Goal: Transaction & Acquisition: Obtain resource

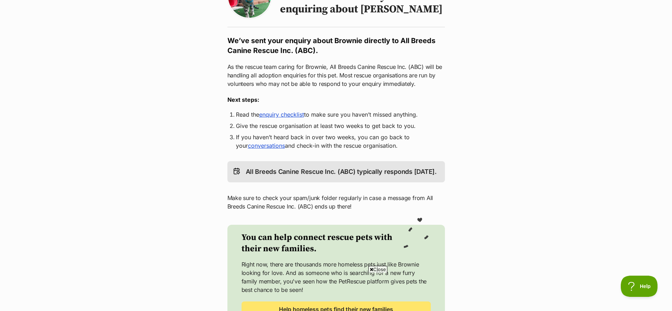
scroll to position [106, 0]
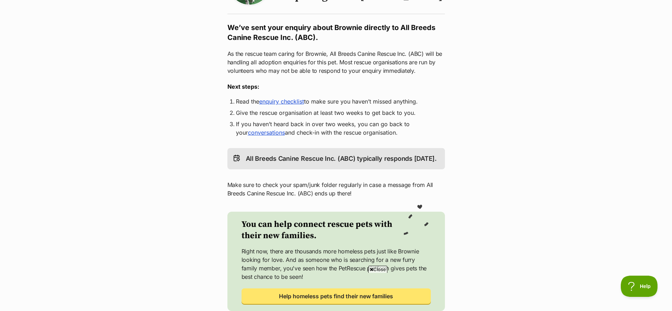
click at [273, 133] on link "conversations" at bounding box center [266, 132] width 37 height 7
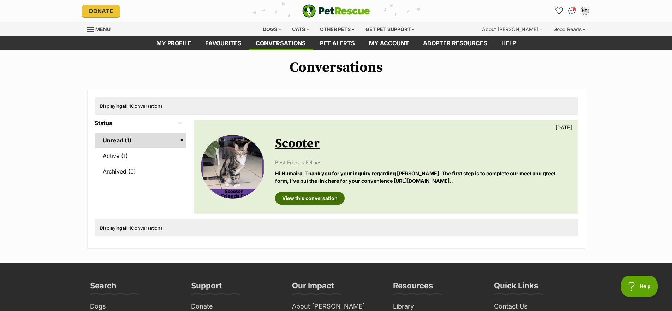
click at [308, 197] on link "View this conversation" at bounding box center [310, 198] width 70 height 13
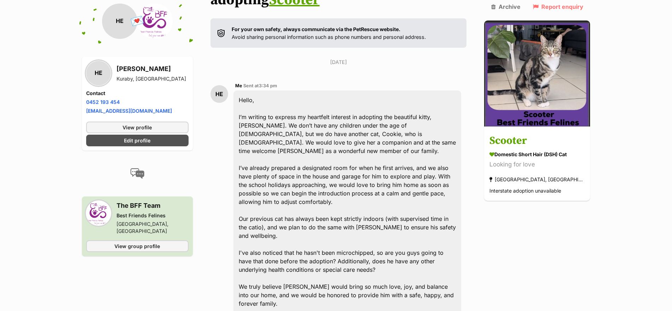
scroll to position [26, 0]
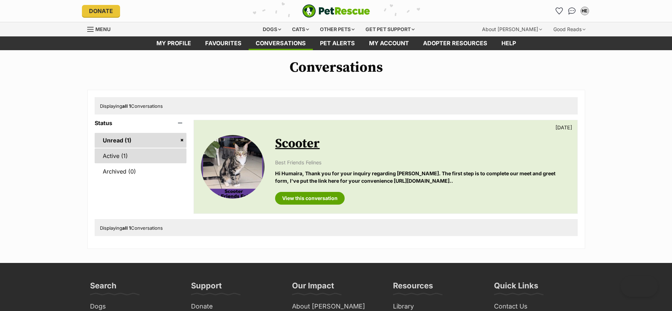
click at [105, 154] on link "Active (1)" at bounding box center [141, 155] width 92 height 15
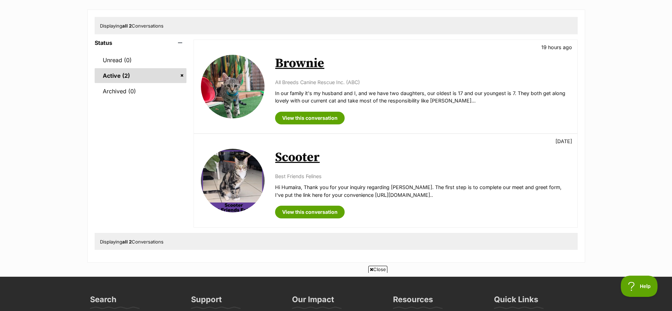
scroll to position [88, 0]
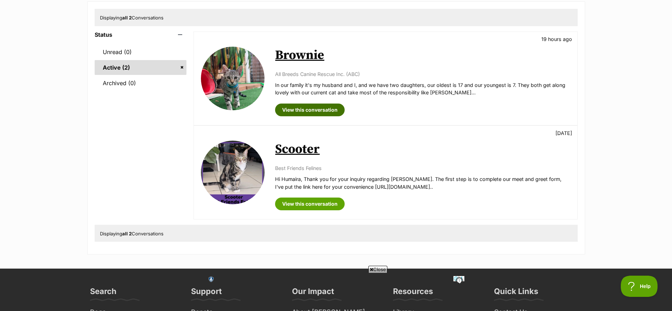
click at [314, 109] on link "View this conversation" at bounding box center [310, 109] width 70 height 13
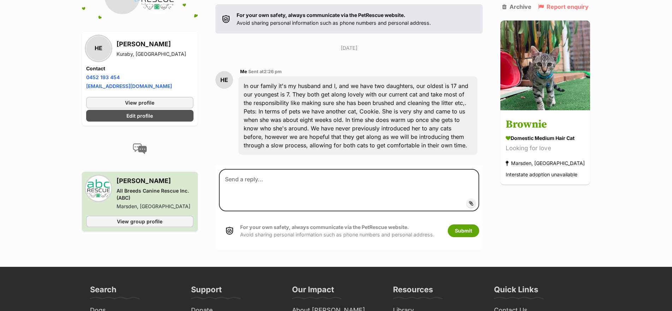
scroll to position [106, 0]
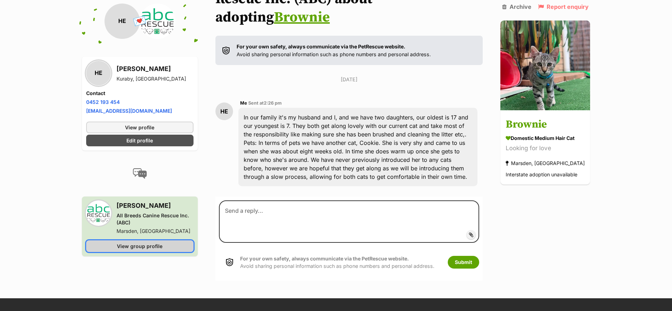
click at [138, 240] on link "View group profile" at bounding box center [139, 246] width 107 height 12
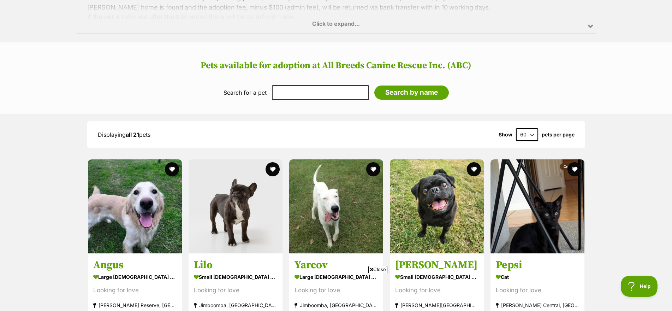
scroll to position [635, 0]
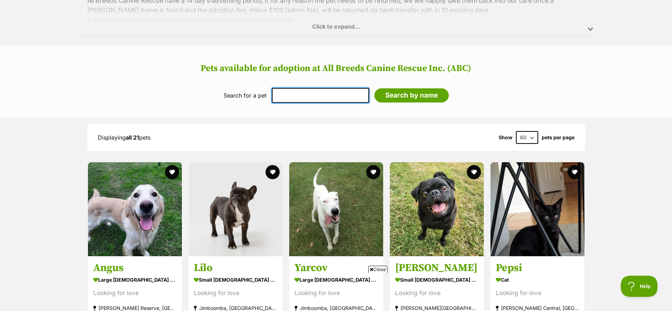
click at [333, 88] on input "text" at bounding box center [320, 95] width 97 height 15
type input "cat"
click at [374, 88] on input "Search by name" at bounding box center [411, 95] width 74 height 14
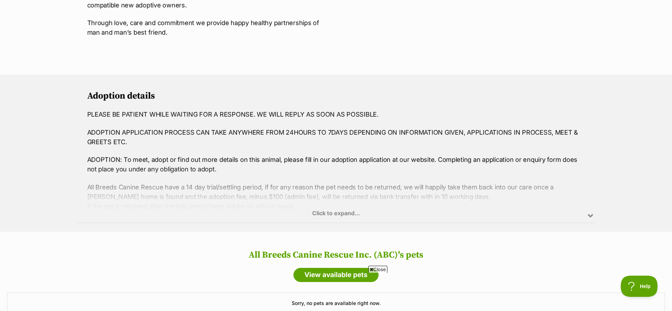
scroll to position [565, 0]
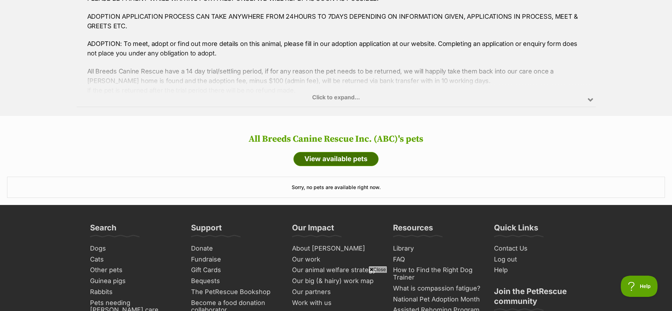
click at [367, 152] on link "View available pets" at bounding box center [335, 159] width 85 height 14
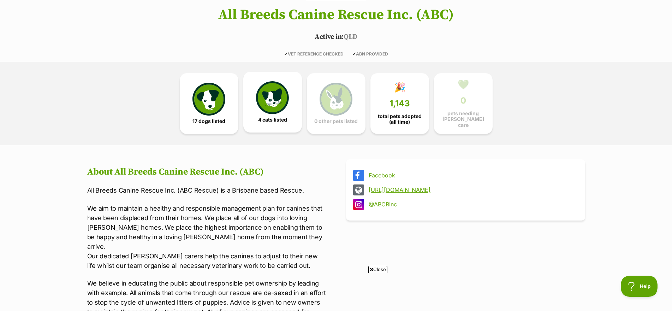
click at [274, 96] on img at bounding box center [272, 97] width 32 height 32
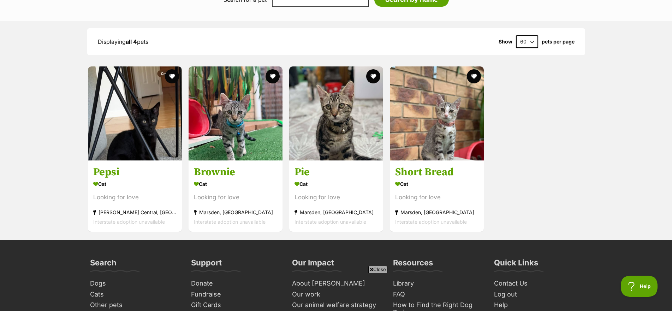
scroll to position [785, 0]
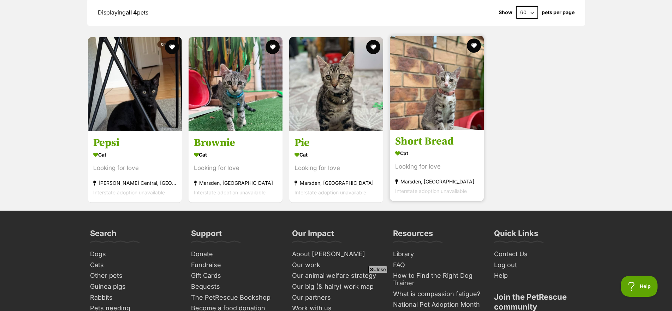
click at [445, 88] on img at bounding box center [437, 83] width 94 height 94
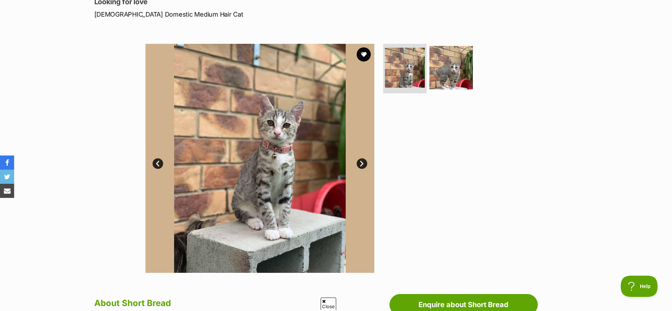
scroll to position [132, 0]
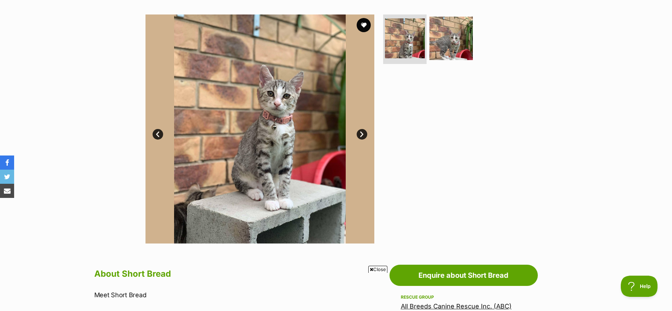
click at [361, 132] on link "Next" at bounding box center [362, 134] width 11 height 11
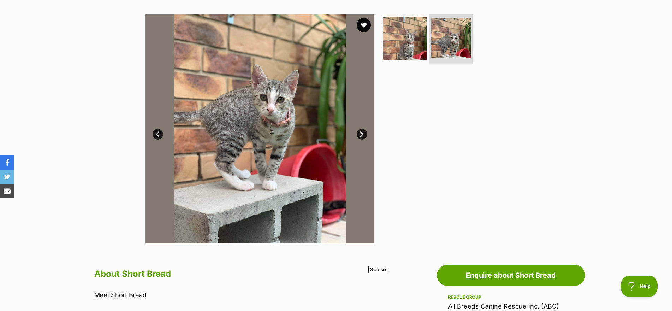
scroll to position [0, 0]
click at [361, 132] on link "Next" at bounding box center [362, 134] width 11 height 11
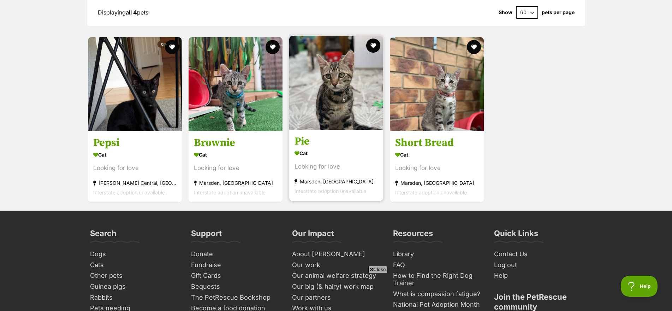
click at [310, 177] on div "Marsden, [GEOGRAPHIC_DATA]" at bounding box center [335, 182] width 83 height 10
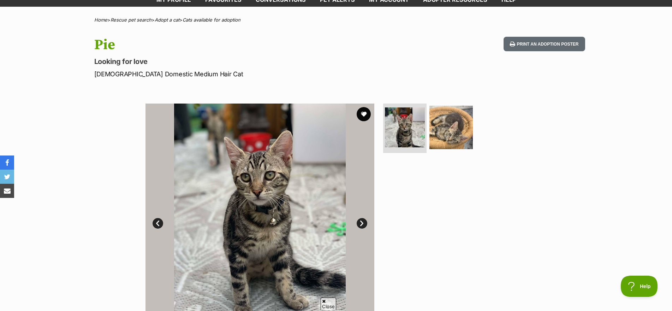
scroll to position [44, 0]
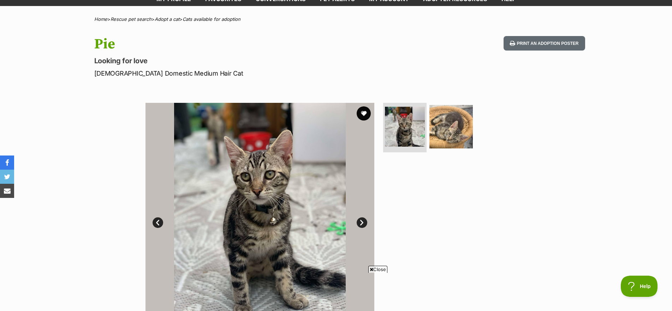
click at [359, 221] on link "Next" at bounding box center [362, 222] width 11 height 11
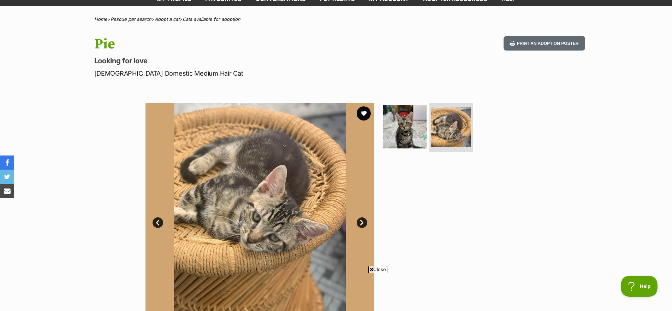
click at [359, 221] on link "Next" at bounding box center [362, 222] width 11 height 11
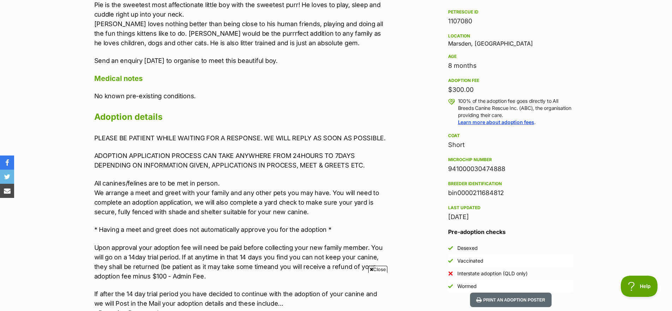
scroll to position [0, 0]
